Goal: Information Seeking & Learning: Learn about a topic

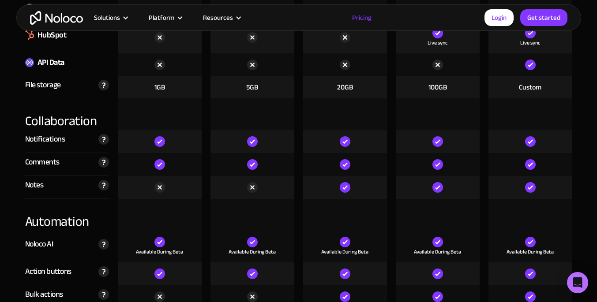
scroll to position [1554, 0]
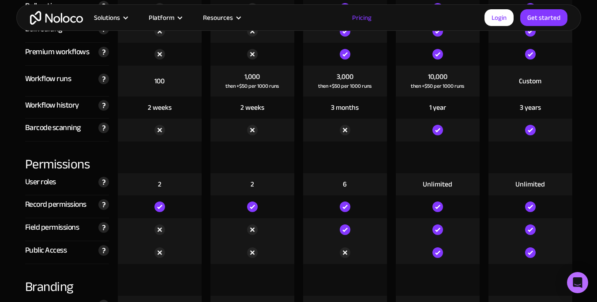
click at [112, 140] on div "Barcode scanning Scan barcodes and QR codes seamlessly storing or updating scan…" at bounding box center [67, 130] width 93 height 23
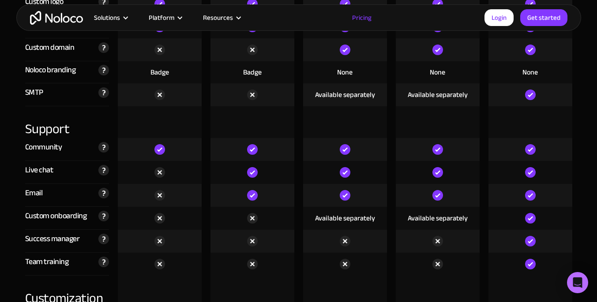
scroll to position [2159, 0]
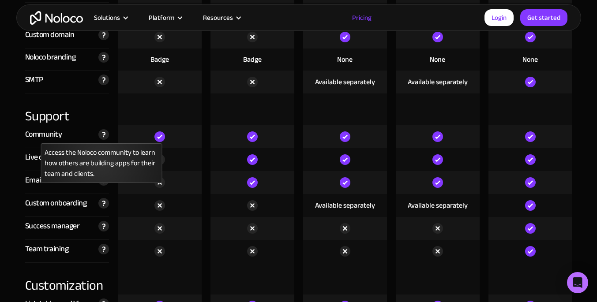
click at [102, 135] on img at bounding box center [103, 134] width 11 height 11
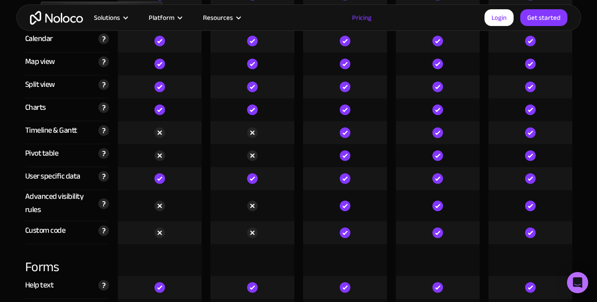
scroll to position [2478, 0]
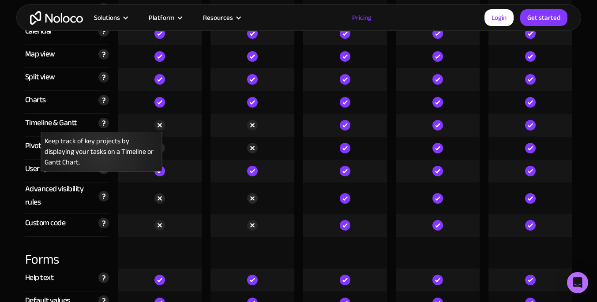
click at [103, 117] on div "Keep track of key projects by displaying your tasks on a Timeline or Gantt Char…" at bounding box center [101, 122] width 15 height 11
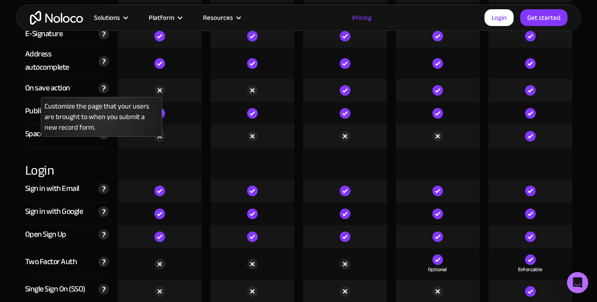
scroll to position [2817, 0]
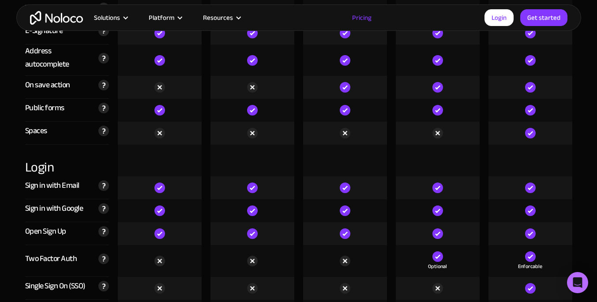
click at [137, 225] on div at bounding box center [160, 234] width 84 height 23
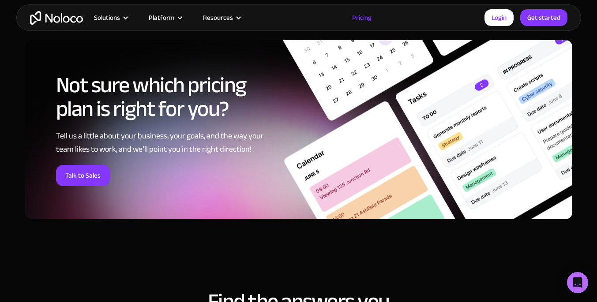
scroll to position [3653, 0]
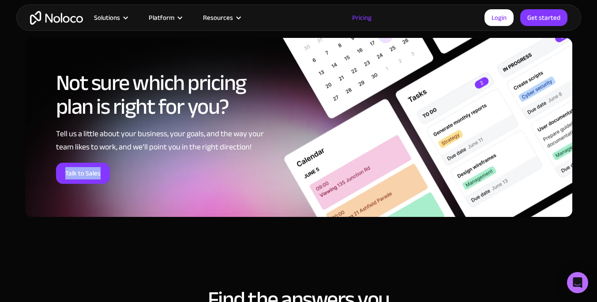
drag, startPoint x: 317, startPoint y: 156, endPoint x: 301, endPoint y: 199, distance: 45.4
click at [301, 199] on div "Not sure which pricing plan is right for you? Tell us a little about your busin…" at bounding box center [299, 127] width 548 height 179
click at [227, 207] on div "Not sure which pricing plan is right for you? Tell us a little about your busin…" at bounding box center [299, 127] width 548 height 179
drag, startPoint x: 342, startPoint y: 190, endPoint x: 327, endPoint y: 193, distance: 15.3
click at [327, 193] on div "Not sure which pricing plan is right for you? Tell us a little about your busin…" at bounding box center [299, 127] width 548 height 179
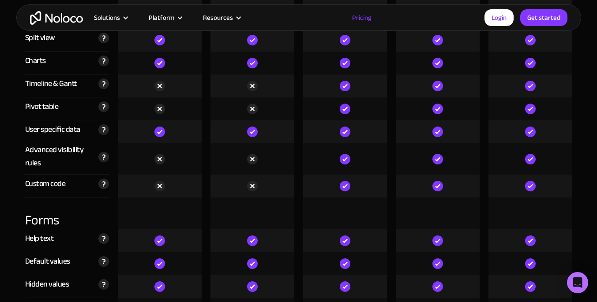
scroll to position [2489, 0]
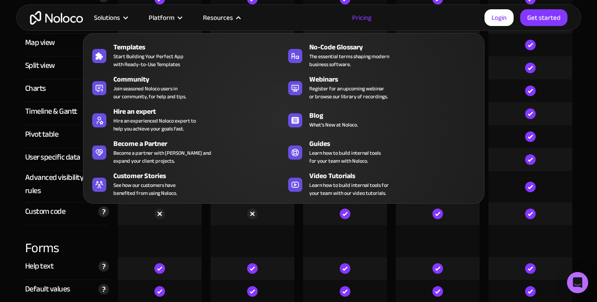
click at [218, 19] on div "Resources" at bounding box center [218, 17] width 30 height 11
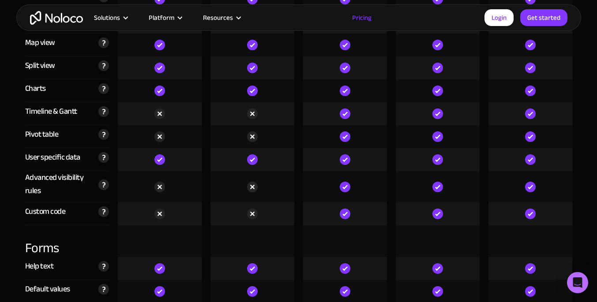
click at [218, 19] on div "Resources" at bounding box center [218, 17] width 30 height 11
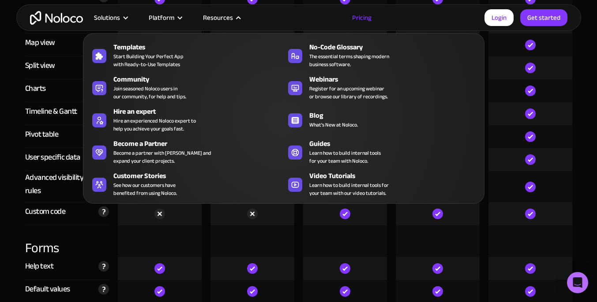
click at [218, 19] on div "Resources" at bounding box center [218, 17] width 30 height 11
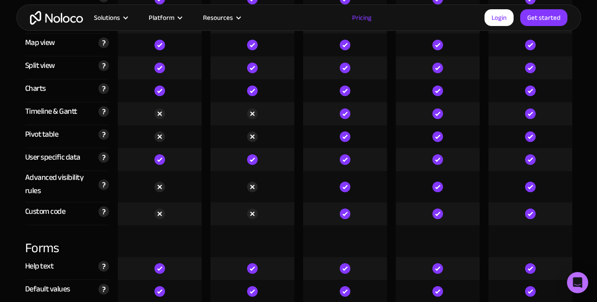
click at [218, 19] on div "Resources" at bounding box center [218, 17] width 30 height 11
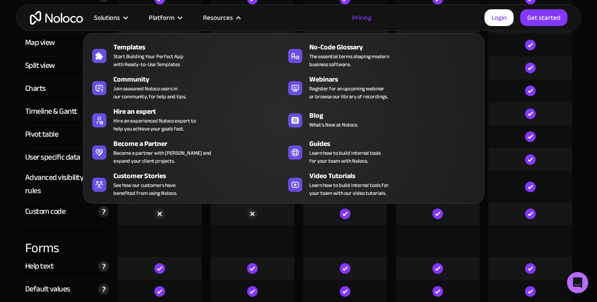
click at [218, 19] on div "Resources" at bounding box center [218, 17] width 30 height 11
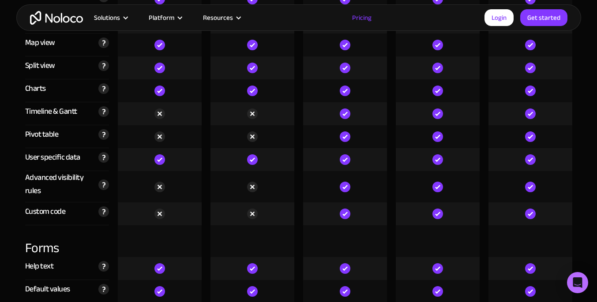
click at [218, 19] on div "Resources" at bounding box center [218, 17] width 30 height 11
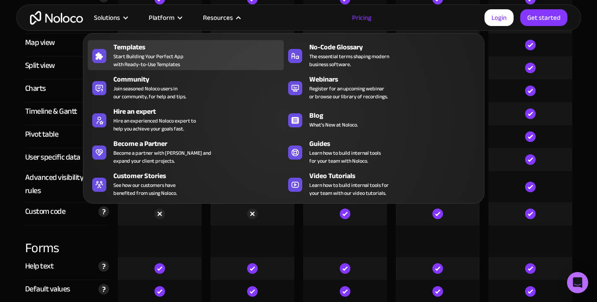
drag, startPoint x: 204, startPoint y: 61, endPoint x: 182, endPoint y: 60, distance: 22.1
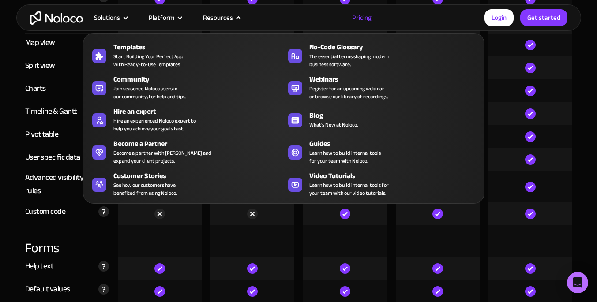
click at [44, 63] on div "Split view" at bounding box center [40, 65] width 30 height 13
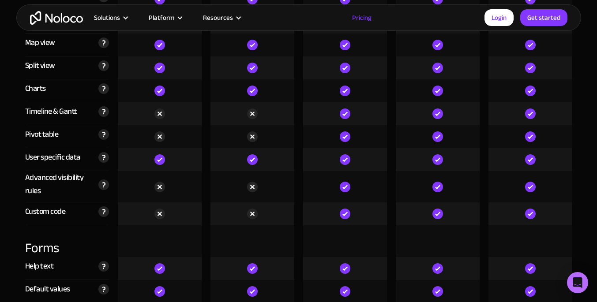
click at [46, 64] on div "Split view" at bounding box center [40, 65] width 30 height 13
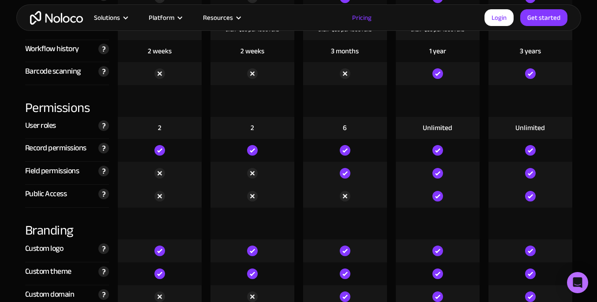
scroll to position [1898, 0]
